Goal: Information Seeking & Learning: Understand process/instructions

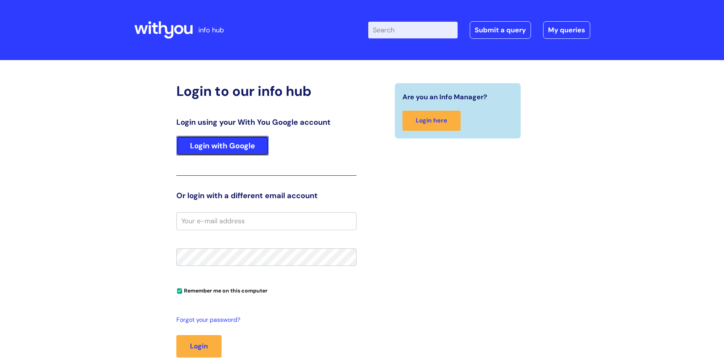
click at [225, 140] on link "Login with Google" at bounding box center [222, 146] width 92 height 20
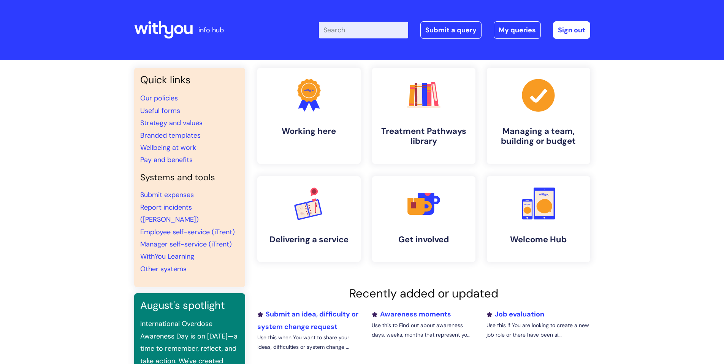
click at [344, 27] on input "Enter your search term here..." at bounding box center [363, 30] width 89 height 17
type input "retract notice"
click button "Search" at bounding box center [0, 0] width 0 height 0
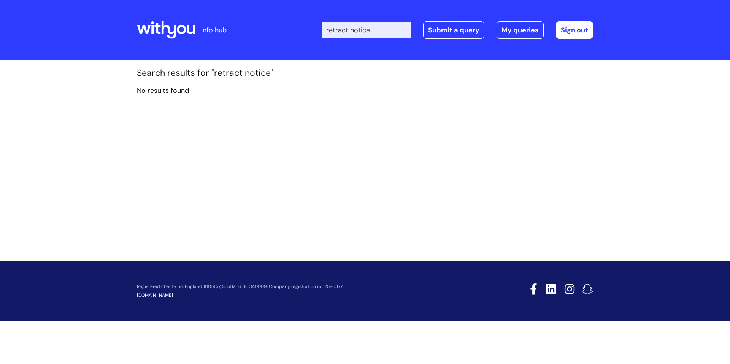
click at [366, 33] on input "retract notice" at bounding box center [366, 30] width 89 height 17
drag, startPoint x: 377, startPoint y: 29, endPoint x: 329, endPoint y: 31, distance: 47.9
click at [329, 31] on div "Enter your search term here... retract notice Search Submit a query My queries …" at bounding box center [421, 30] width 343 height 45
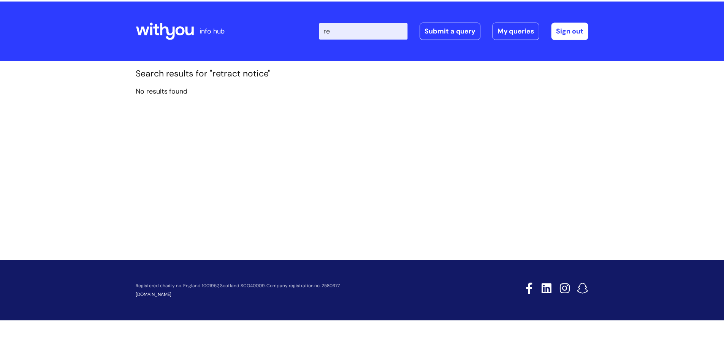
type input "r"
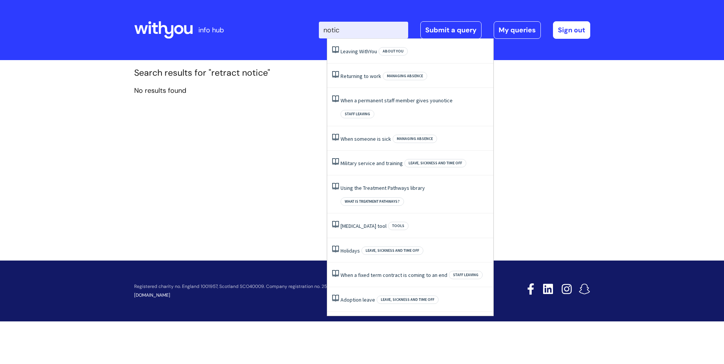
type input "notice"
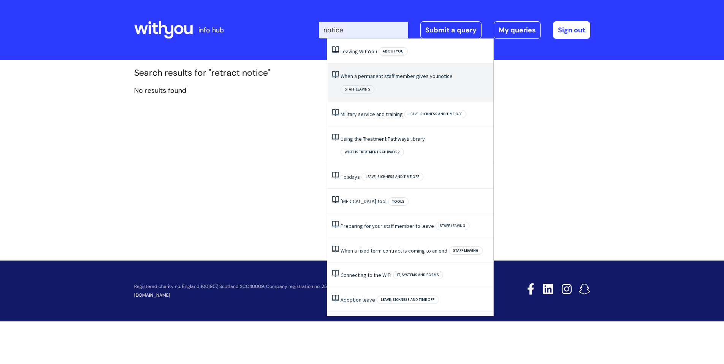
click at [380, 74] on link "When a permanent staff member gives you notice" at bounding box center [397, 76] width 112 height 7
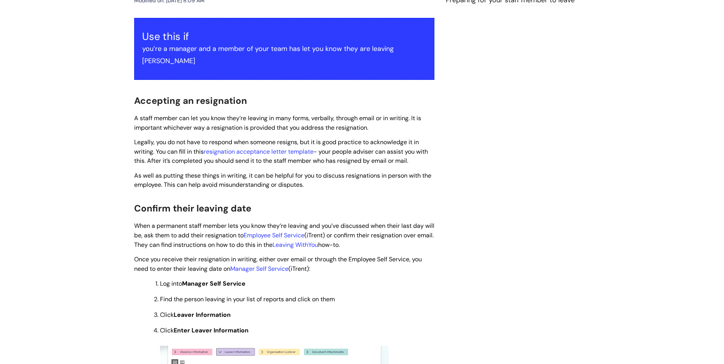
scroll to position [190, 0]
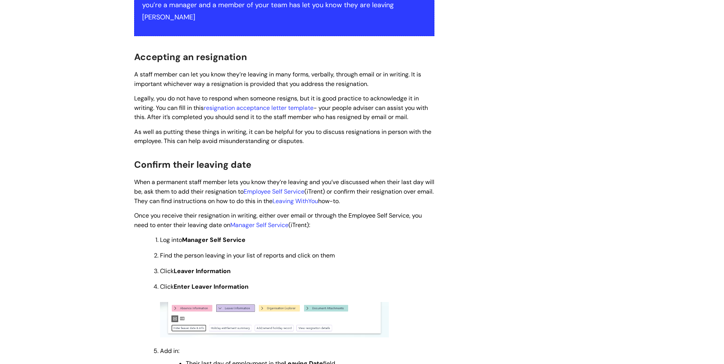
drag, startPoint x: 0, startPoint y: 0, endPoint x: 125, endPoint y: 62, distance: 139.8
click at [125, 62] on div "Info Hub Categories Managing a team, building or budget Staff leaving When a pe…" at bounding box center [362, 334] width 724 height 929
click at [150, 70] on span "A staff member can let you know they’re leaving in many forms, verbally, throug…" at bounding box center [277, 78] width 287 height 17
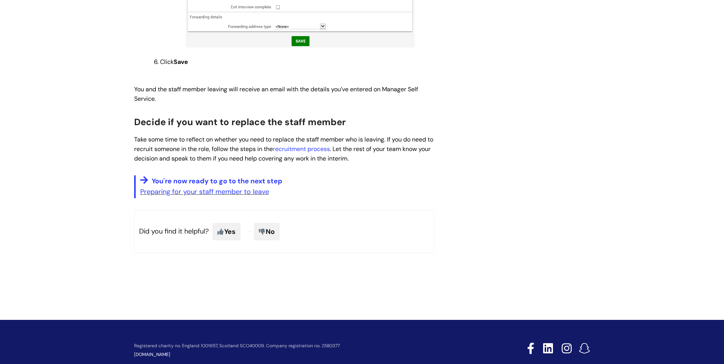
scroll to position [721, 0]
